Goal: Check status: Check status

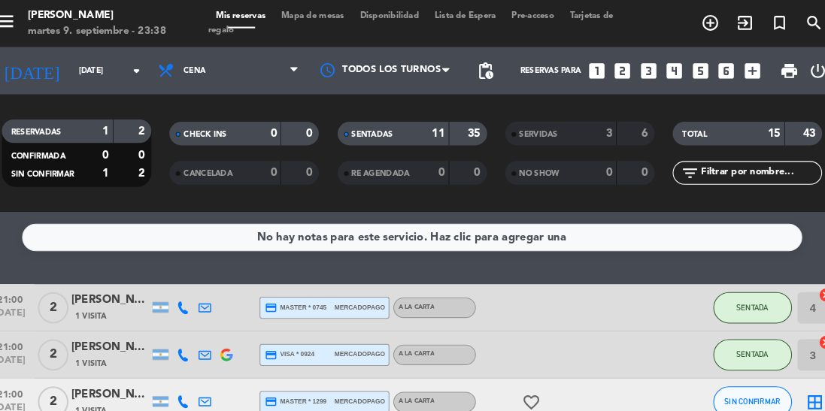
click at [87, 69] on input "[DATE]" at bounding box center [142, 67] width 111 height 23
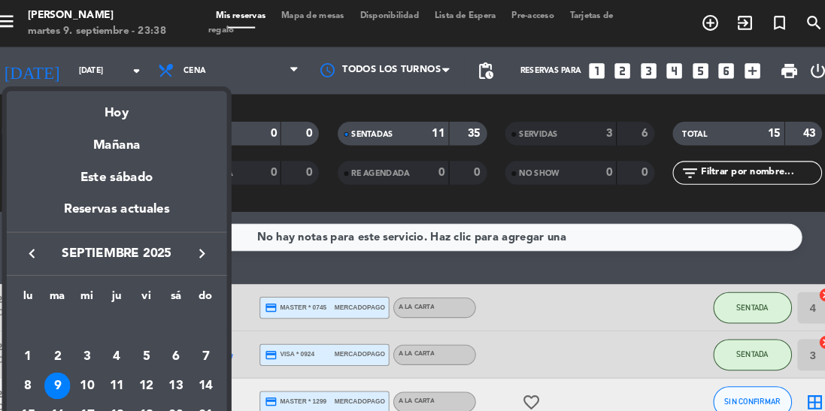
click at [121, 142] on div "Mañana" at bounding box center [130, 133] width 211 height 31
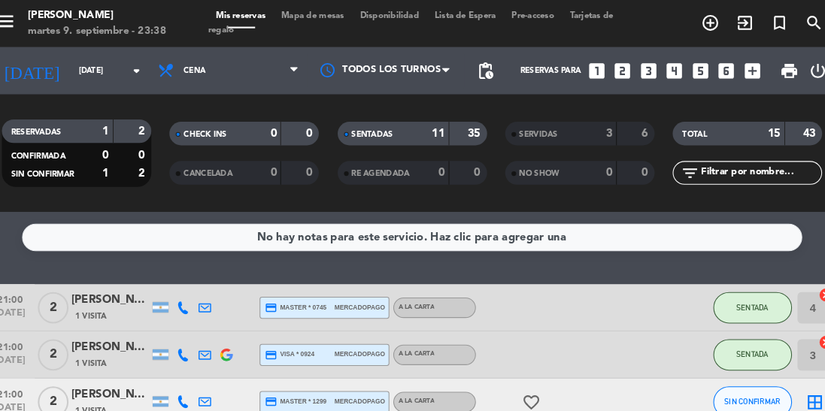
type input "[DATE]"
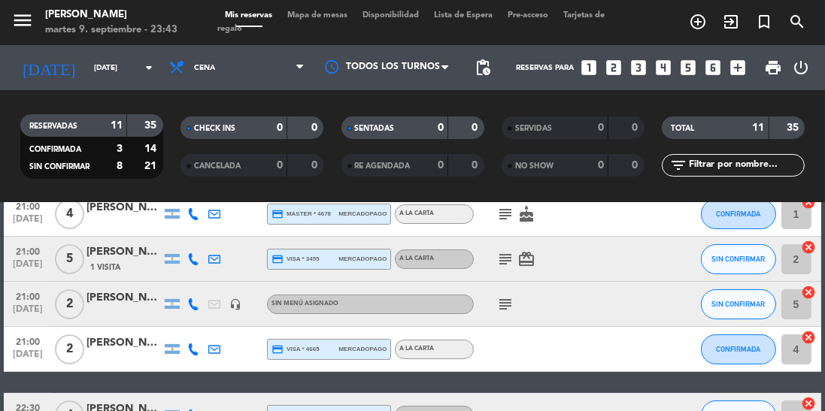
scroll to position [305, 0]
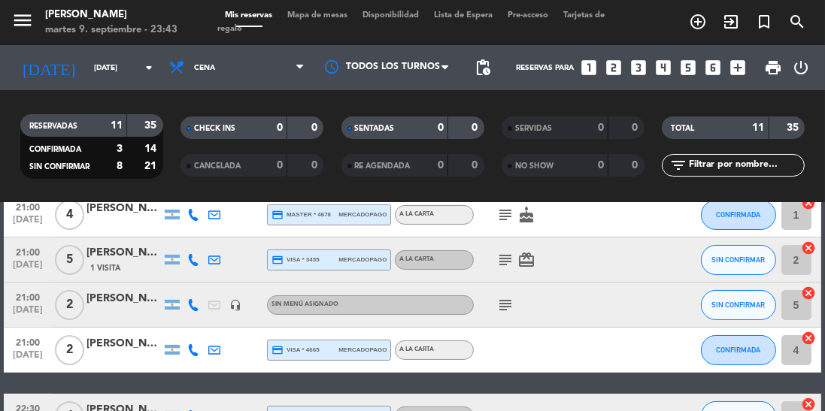
click at [509, 296] on icon "subject" at bounding box center [505, 305] width 18 height 18
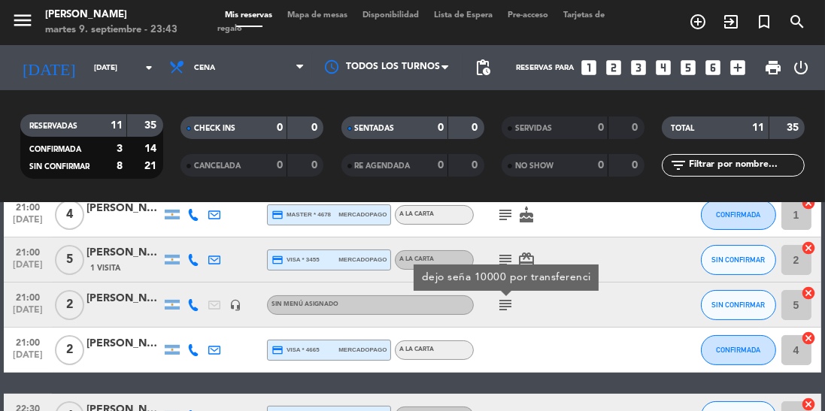
click at [482, 341] on div at bounding box center [537, 350] width 126 height 44
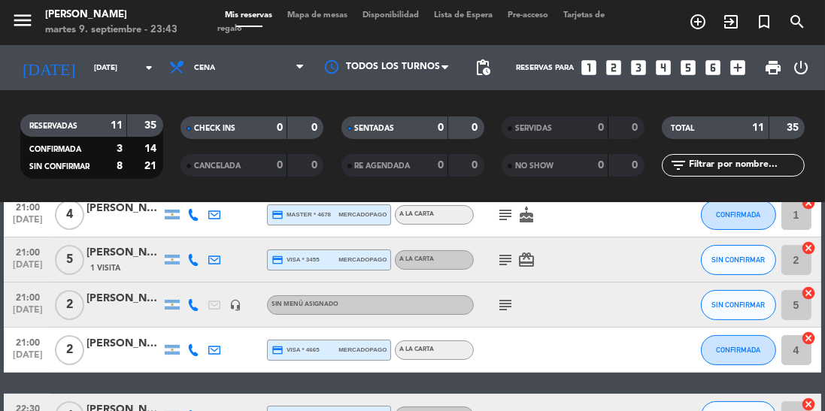
click at [509, 254] on icon "subject" at bounding box center [505, 260] width 18 height 18
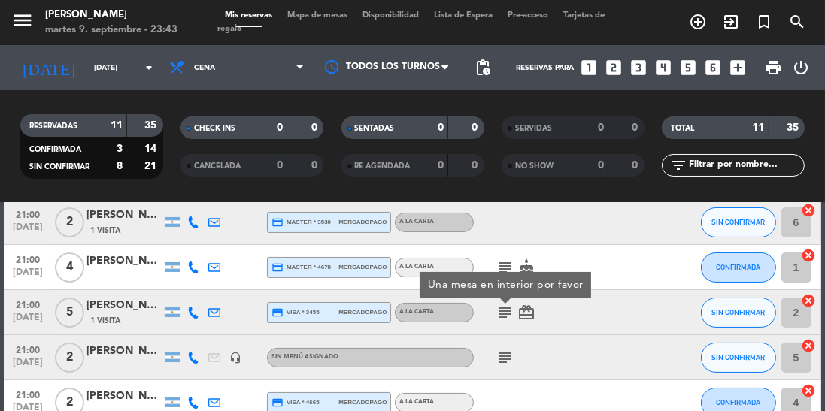
scroll to position [246, 0]
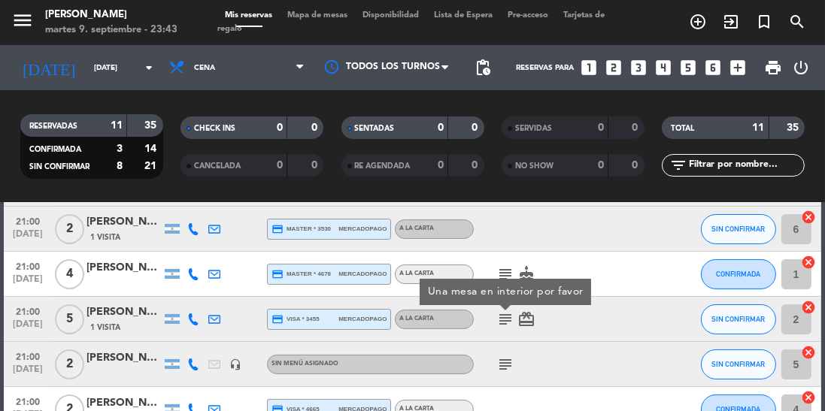
click at [512, 266] on icon "subject" at bounding box center [505, 275] width 18 height 18
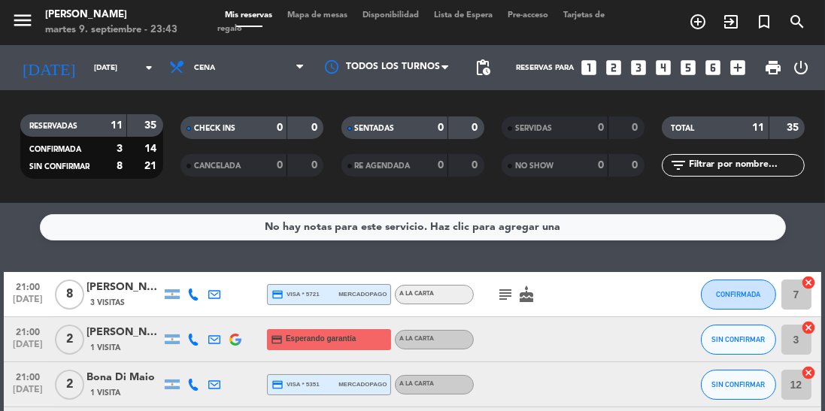
scroll to position [53, 0]
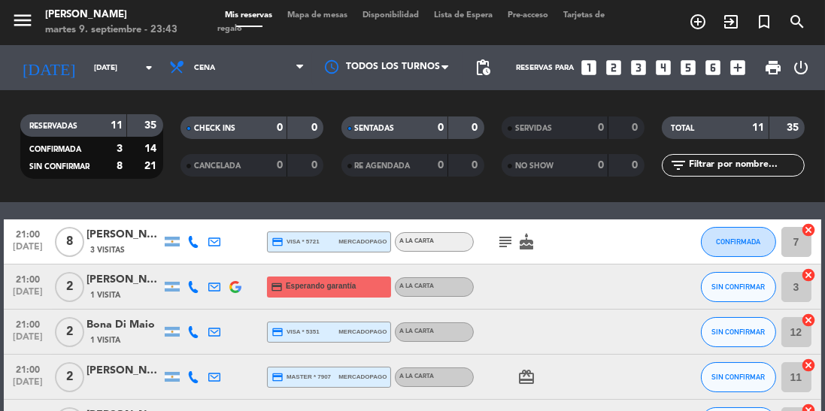
click at [506, 248] on icon "subject" at bounding box center [505, 242] width 18 height 18
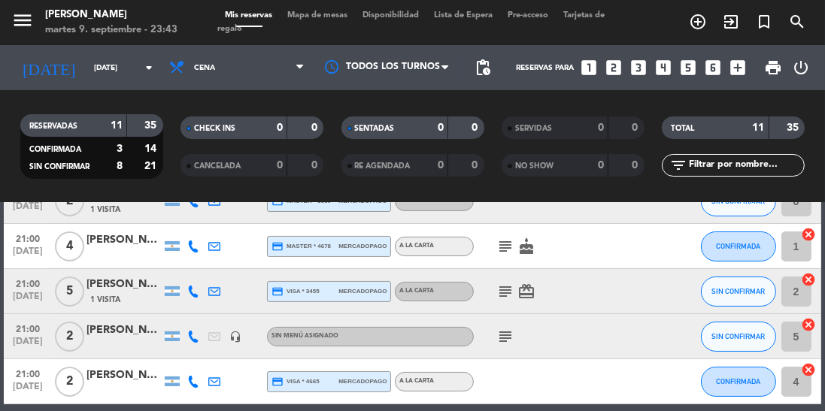
scroll to position [381, 0]
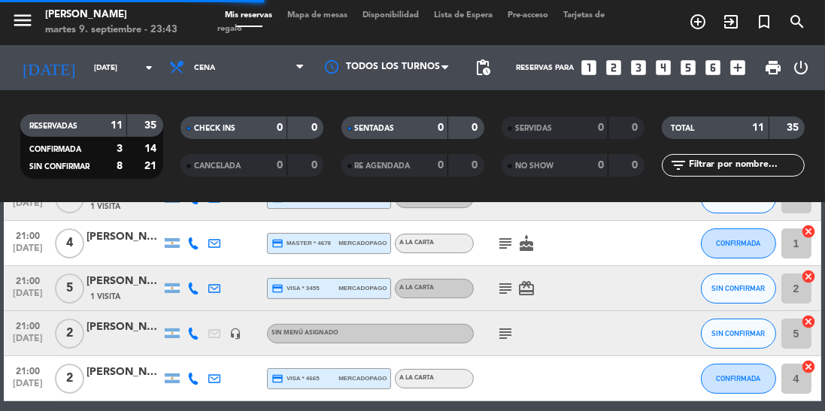
click at [503, 330] on icon "subject" at bounding box center [505, 334] width 18 height 18
